Goal: Find specific page/section: Find specific page/section

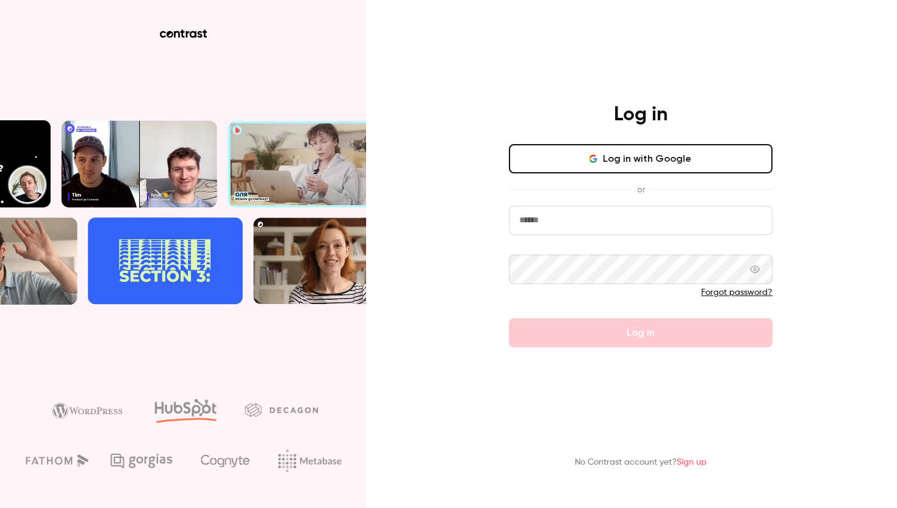
click at [567, 156] on button "Log in with Google" at bounding box center [641, 158] width 264 height 29
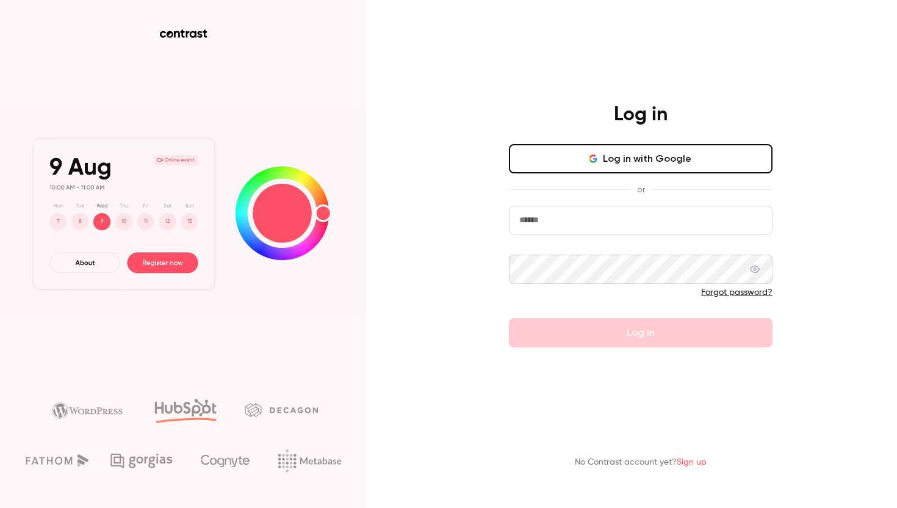
click at [568, 168] on button "Log in with Google" at bounding box center [641, 158] width 264 height 29
